Goal: Use online tool/utility: Utilize a website feature to perform a specific function

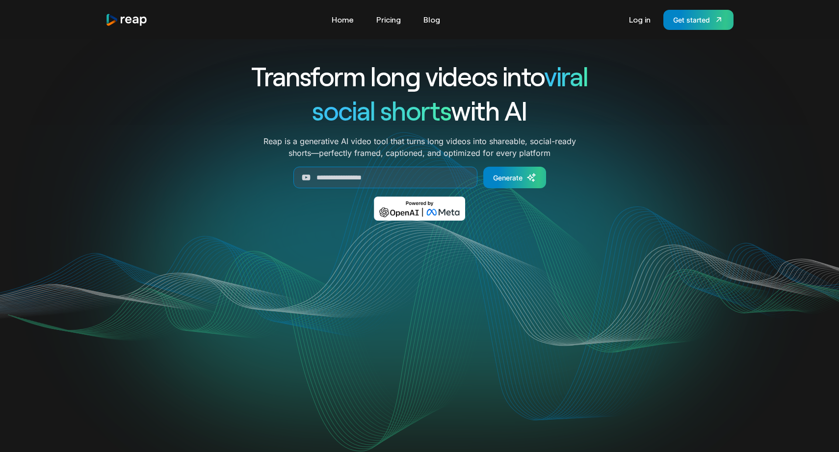
click at [428, 127] on h1 "social shorts with AI" at bounding box center [419, 110] width 408 height 34
click at [426, 111] on span "social shorts" at bounding box center [381, 110] width 139 height 32
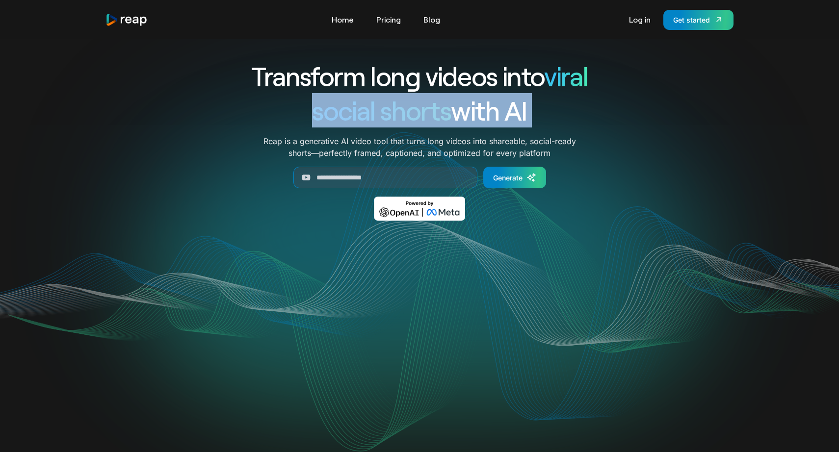
click at [426, 111] on span "social shorts" at bounding box center [381, 110] width 139 height 32
click at [436, 107] on span "social shorts" at bounding box center [381, 110] width 139 height 32
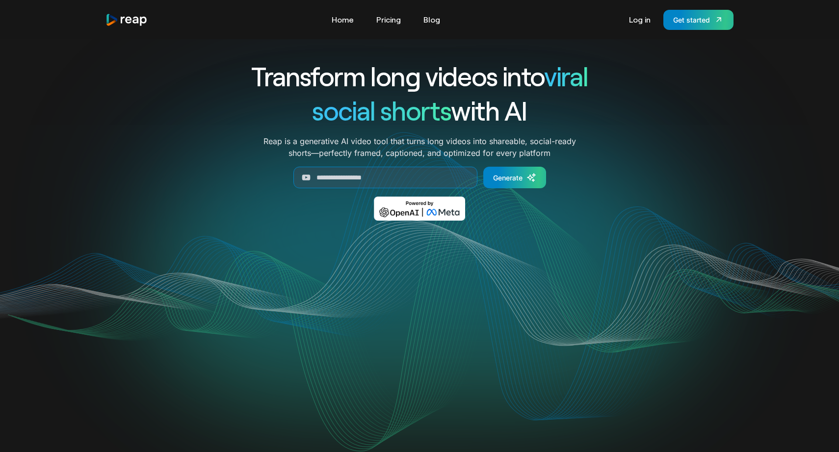
click at [436, 107] on span "social shorts" at bounding box center [381, 110] width 139 height 32
click at [416, 174] on input "Generate Form" at bounding box center [385, 178] width 184 height 22
click at [419, 129] on div "Transform long videos into viral social shorts with AI Reap is a generative AI …" at bounding box center [419, 147] width 408 height 176
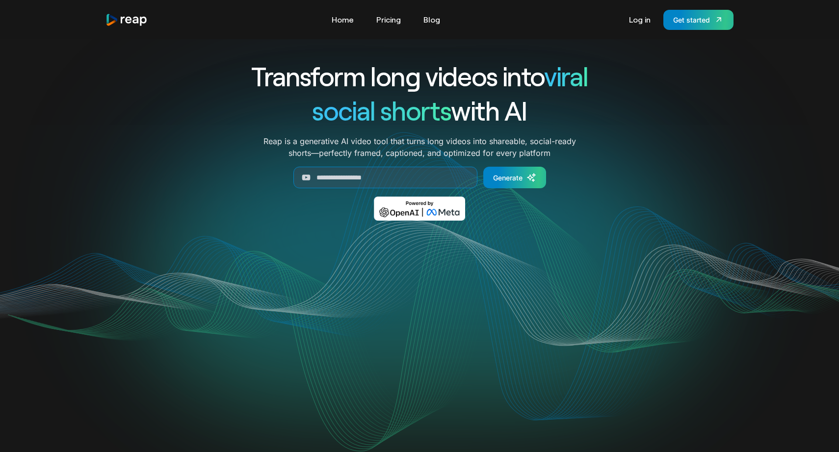
click at [434, 316] on video "Your browser does not support the video tag." at bounding box center [419, 334] width 395 height 198
